Goal: Task Accomplishment & Management: Manage account settings

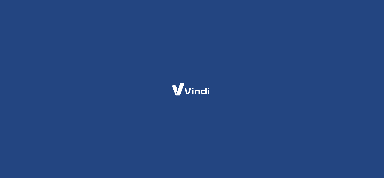
click at [109, 38] on div at bounding box center [192, 89] width 384 height 178
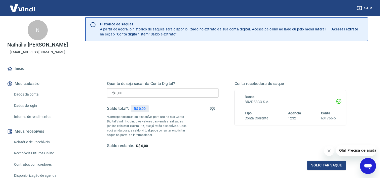
scroll to position [27, 0]
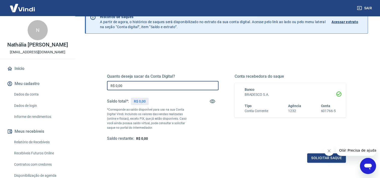
click at [150, 86] on input "R$ 0,00" at bounding box center [162, 85] width 111 height 9
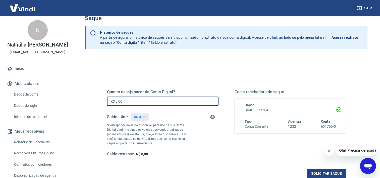
scroll to position [0, 0]
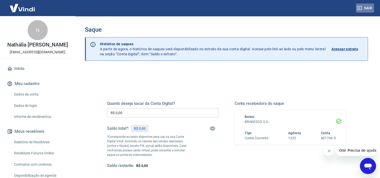
click at [368, 6] on button "Sair" at bounding box center [365, 8] width 18 height 9
